Goal: Obtain resource: Download file/media

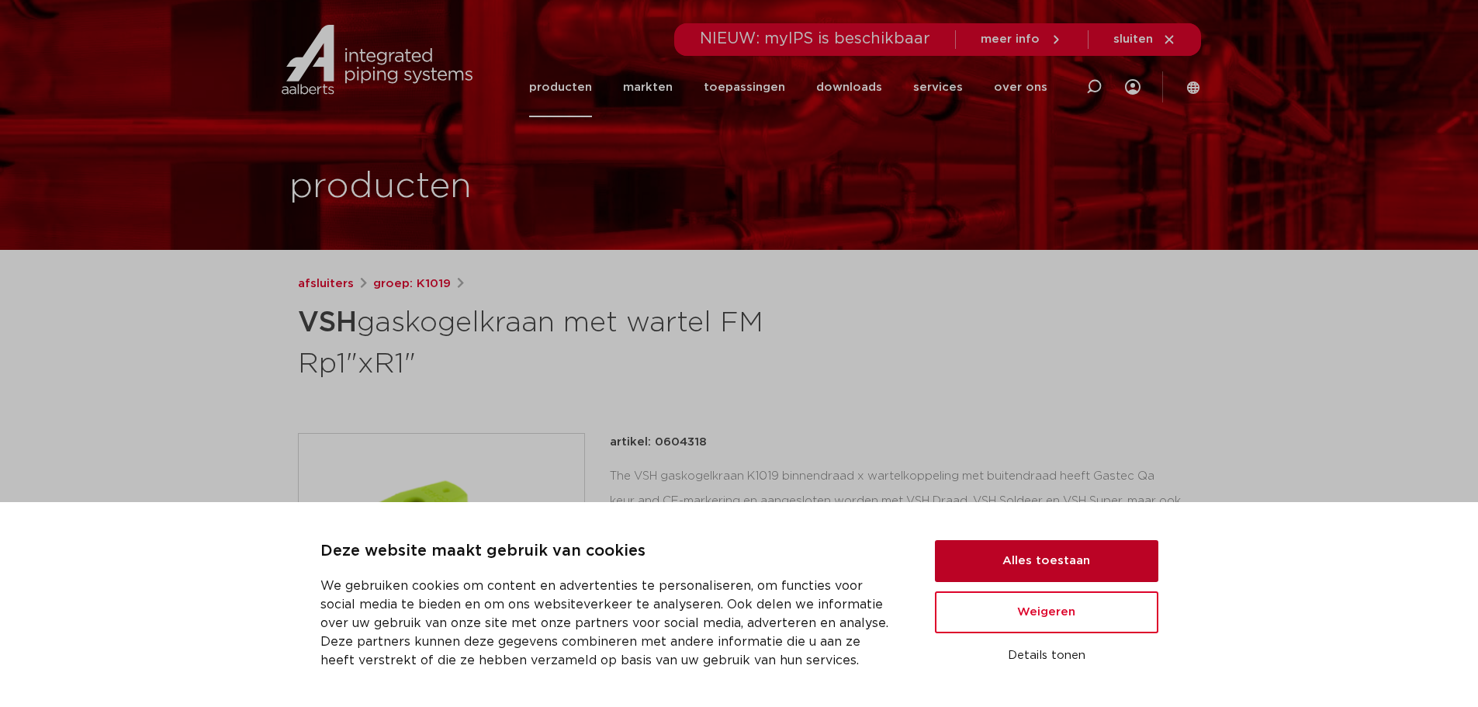
click at [1066, 548] on button "Alles toestaan" at bounding box center [1046, 561] width 223 height 42
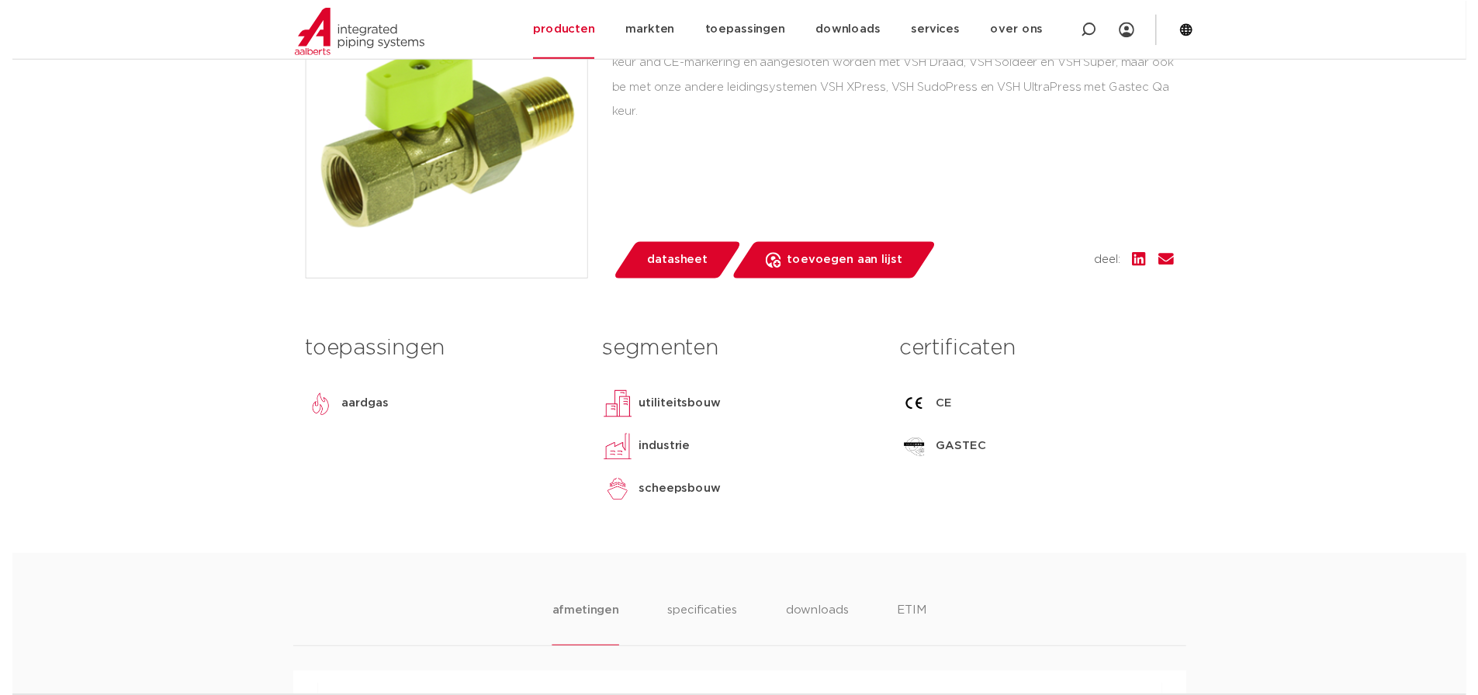
scroll to position [466, 0]
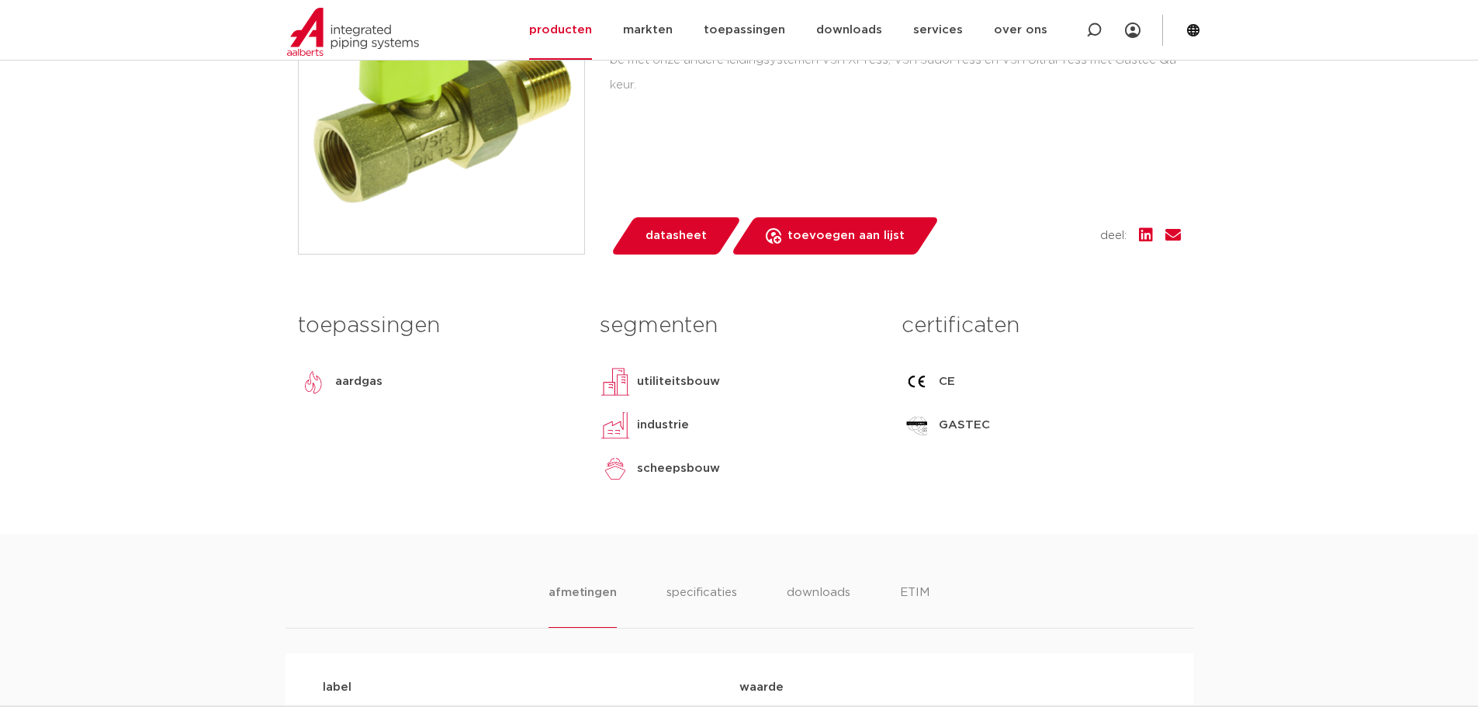
click at [672, 241] on span "datasheet" at bounding box center [676, 235] width 61 height 25
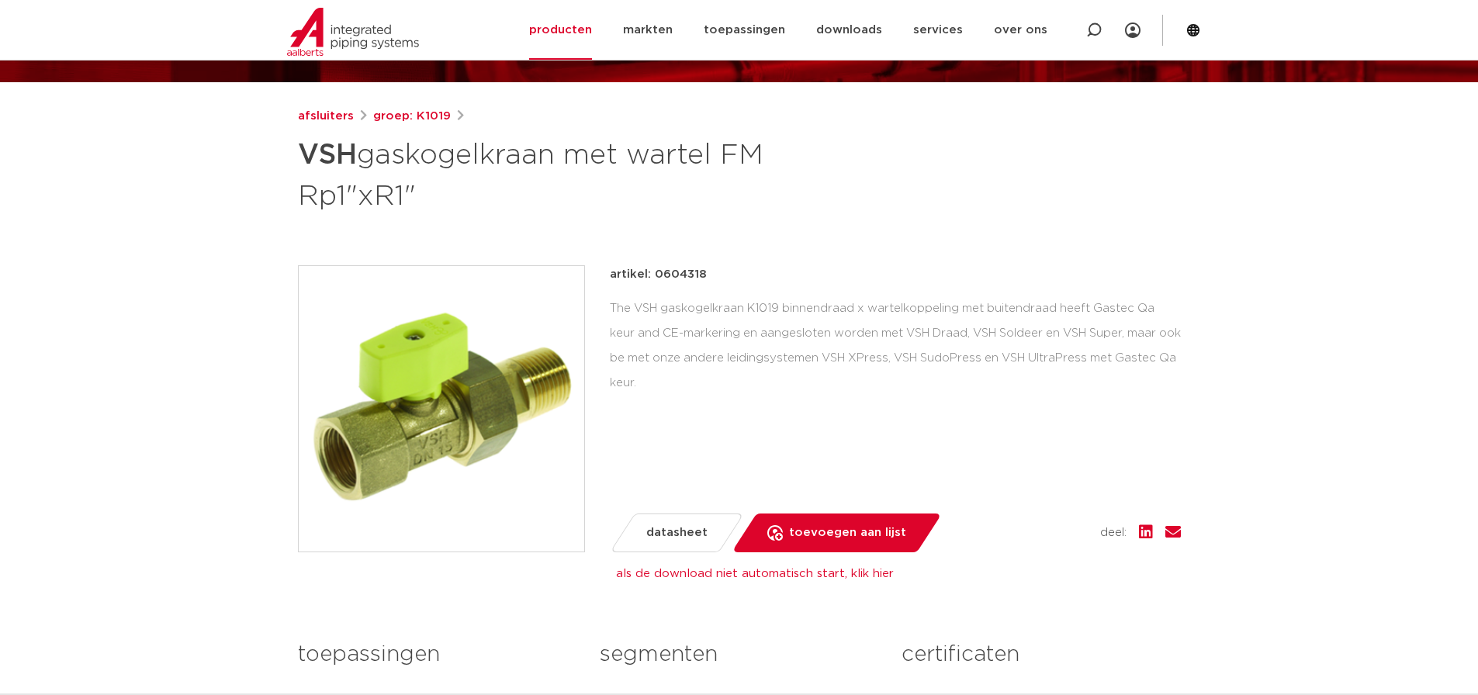
scroll to position [155, 0]
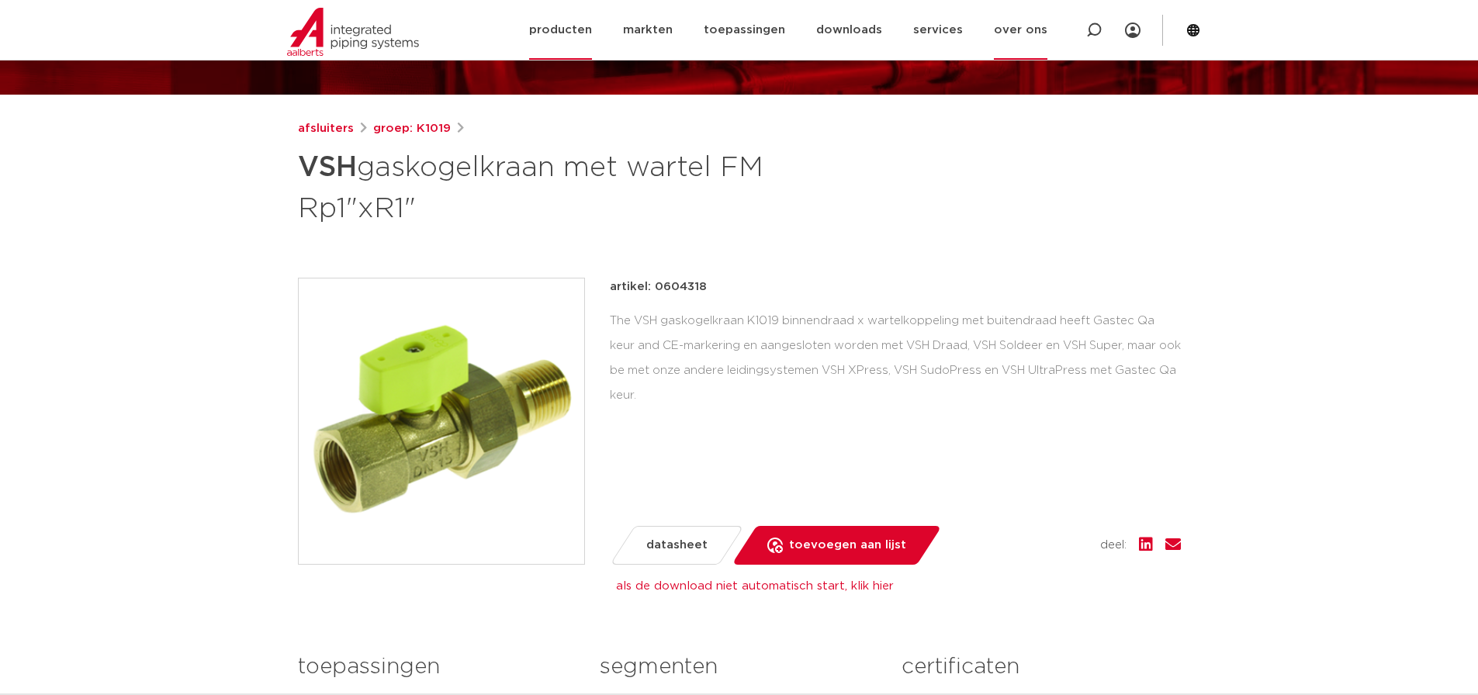
click at [1023, 29] on link "over ons" at bounding box center [1021, 30] width 54 height 60
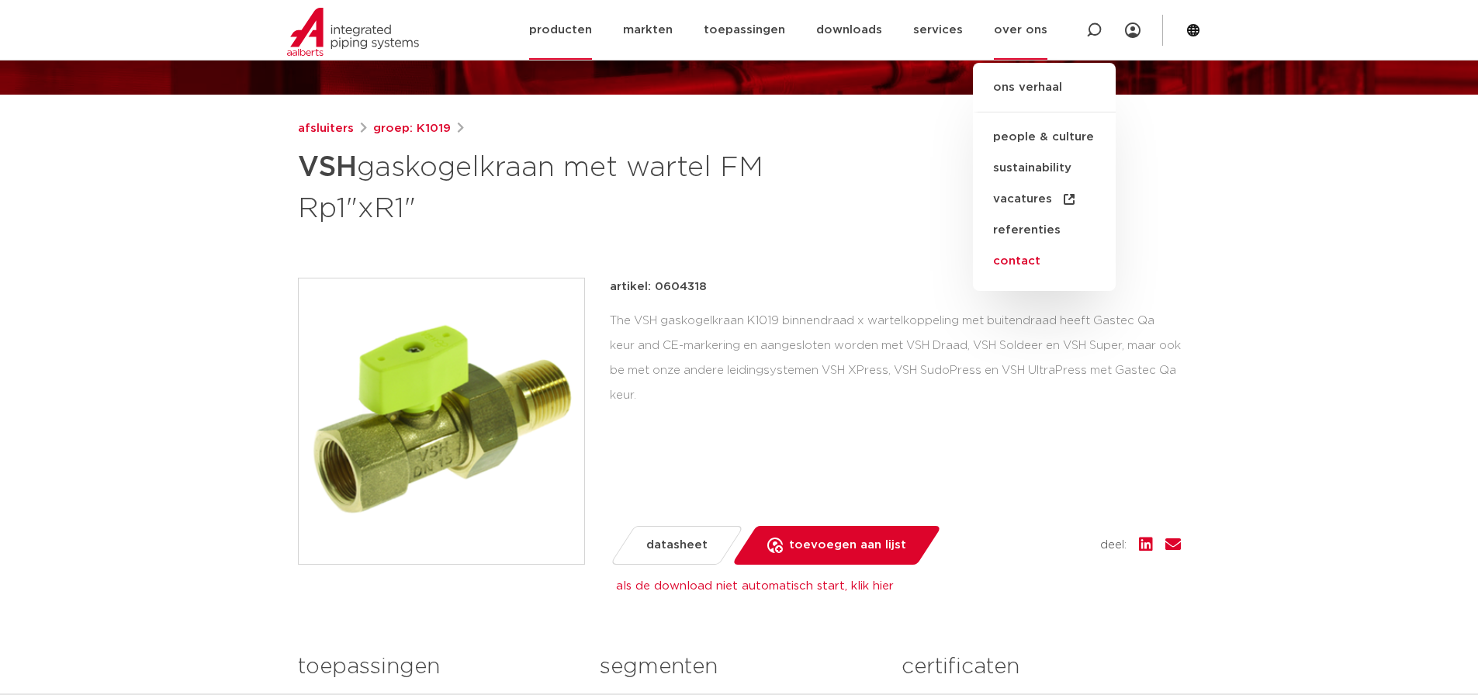
click at [996, 260] on link "contact" at bounding box center [1044, 261] width 143 height 31
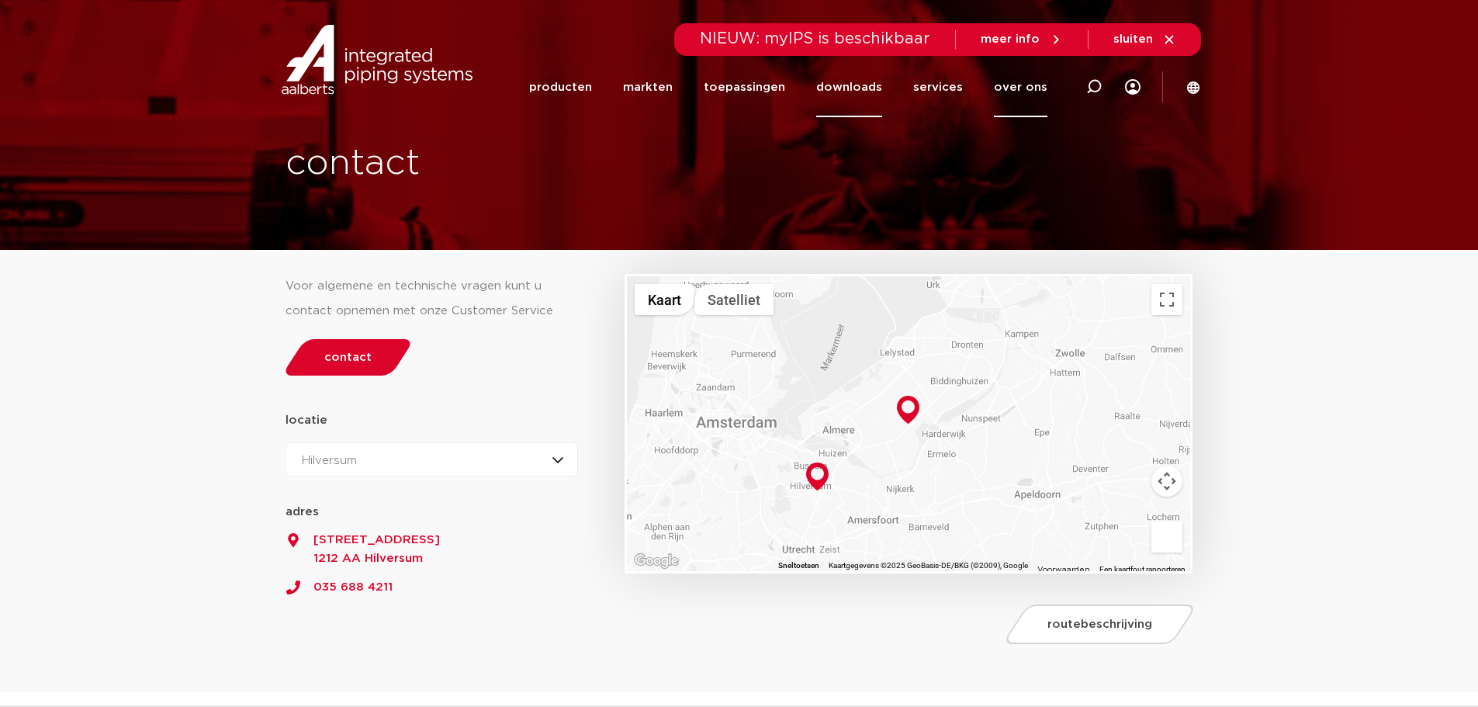
click at [847, 90] on link "downloads" at bounding box center [849, 87] width 66 height 60
